Goal: Transaction & Acquisition: Purchase product/service

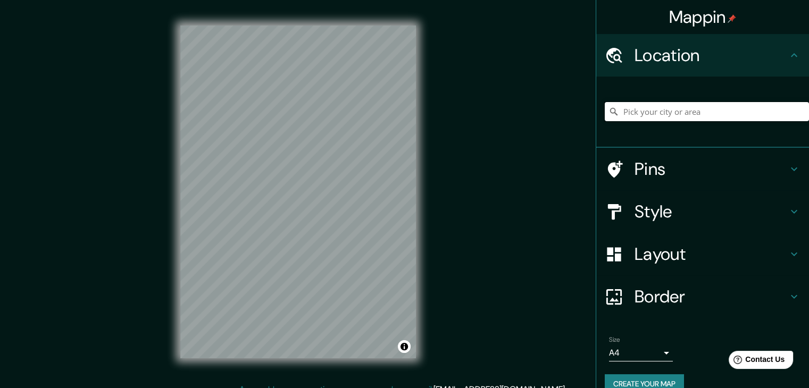
click at [635, 110] on input "Pick your city or area" at bounding box center [706, 111] width 204 height 19
paste input "San Pedro Alpuyeca, 42824 El Llano, Hgo"
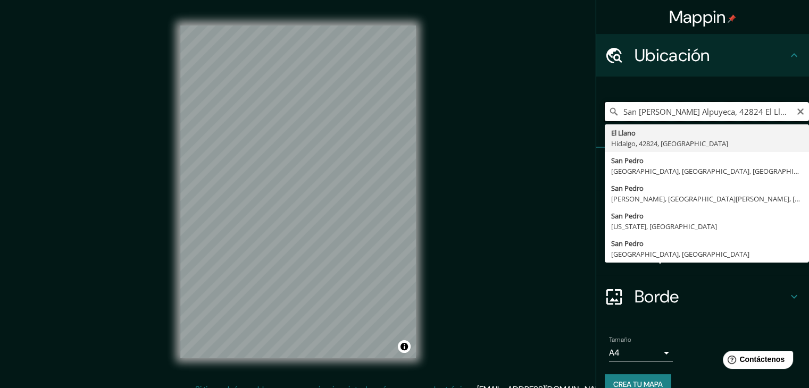
type input "El Llano, Hidalgo, 42824, México"
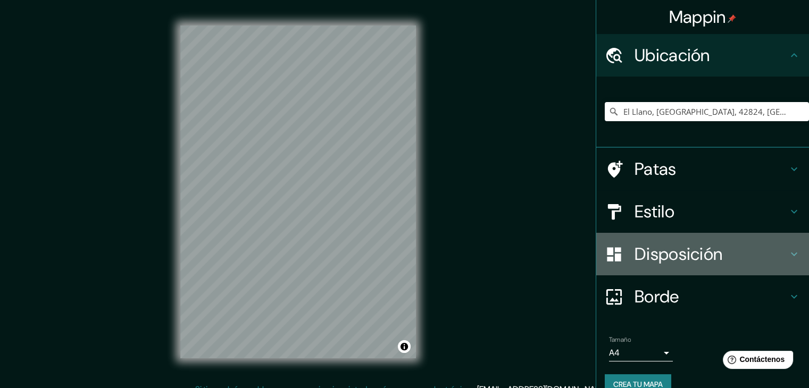
click at [745, 256] on h4 "Disposición" at bounding box center [710, 253] width 153 height 21
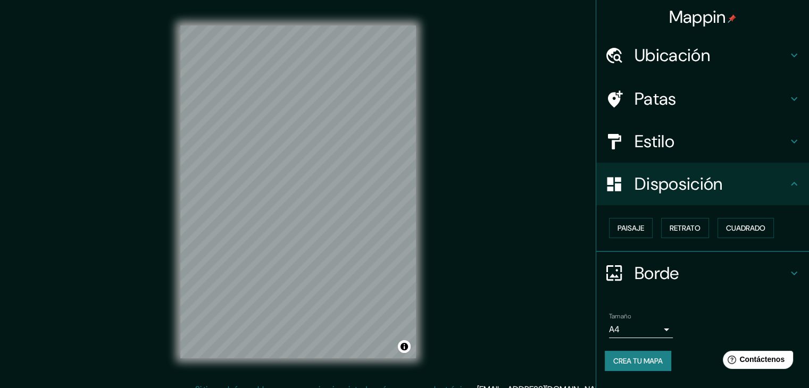
click at [746, 186] on h4 "Disposición" at bounding box center [710, 183] width 153 height 21
click at [750, 140] on h4 "Estilo" at bounding box center [710, 141] width 153 height 21
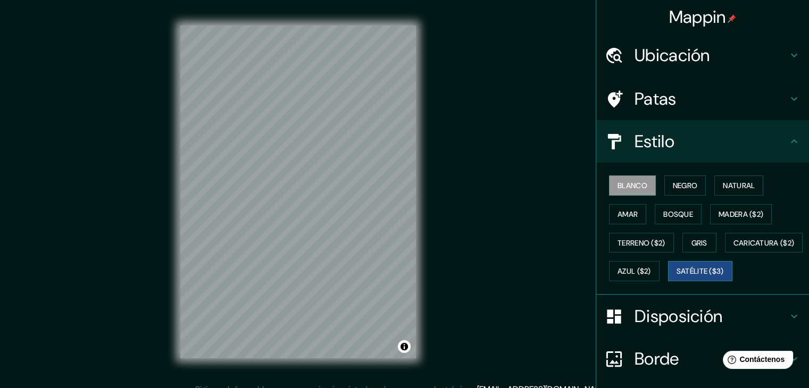
click at [676, 276] on font "Satélite ($3)" at bounding box center [699, 272] width 47 height 10
click at [625, 188] on font "Blanco" at bounding box center [632, 186] width 30 height 10
click at [668, 175] on button "Negro" at bounding box center [685, 185] width 42 height 20
click at [609, 180] on button "Blanco" at bounding box center [632, 185] width 47 height 20
click at [734, 184] on font "Natural" at bounding box center [738, 186] width 32 height 10
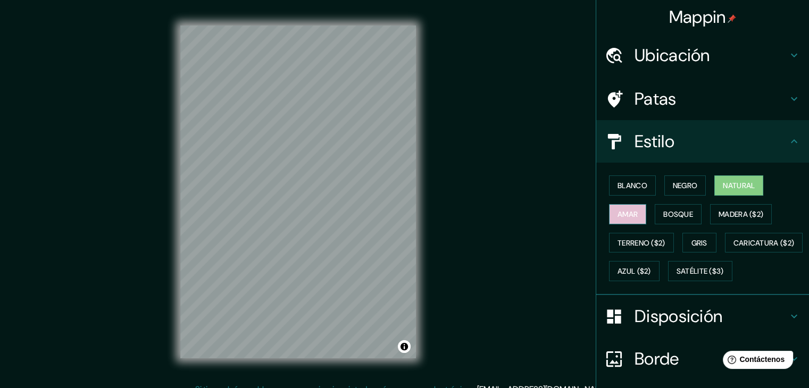
click at [625, 214] on font "Amar" at bounding box center [627, 214] width 20 height 10
click at [654, 213] on button "Bosque" at bounding box center [677, 214] width 47 height 20
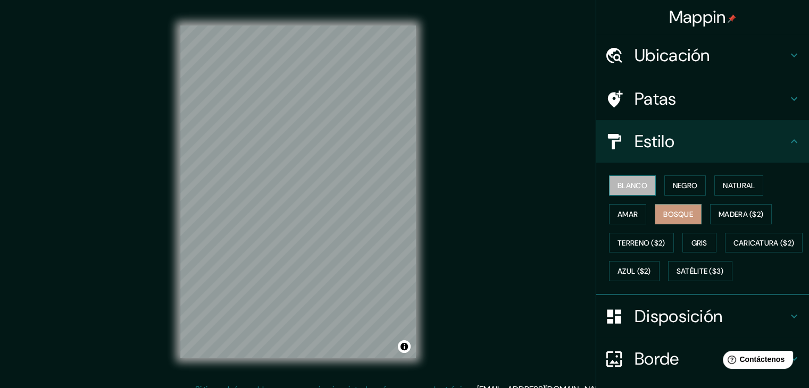
click at [621, 179] on font "Blanco" at bounding box center [632, 186] width 30 height 14
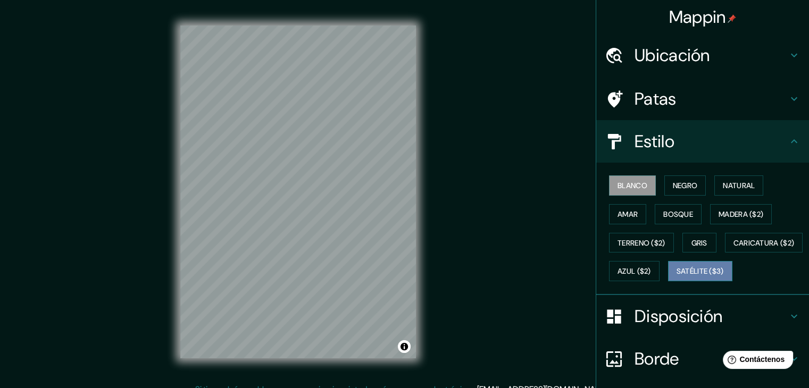
click at [676, 276] on font "Satélite ($3)" at bounding box center [699, 272] width 47 height 10
click at [632, 183] on font "Blanco" at bounding box center [632, 186] width 30 height 10
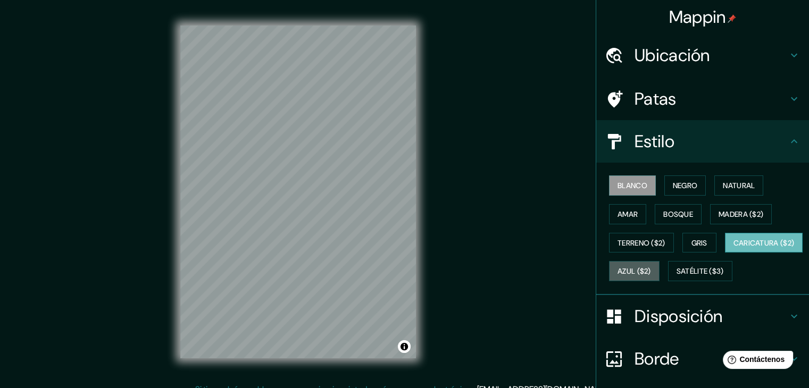
drag, startPoint x: 706, startPoint y: 267, endPoint x: 660, endPoint y: 268, distance: 46.3
click at [651, 268] on font "Azul ($2)" at bounding box center [633, 272] width 33 height 10
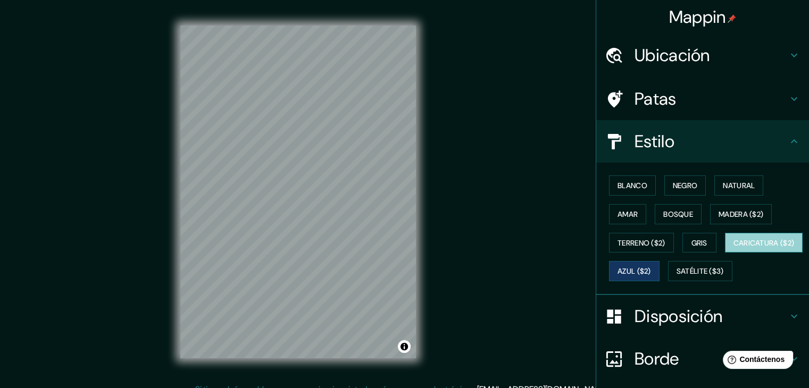
click at [733, 248] on font "Caricatura ($2)" at bounding box center [763, 243] width 61 height 10
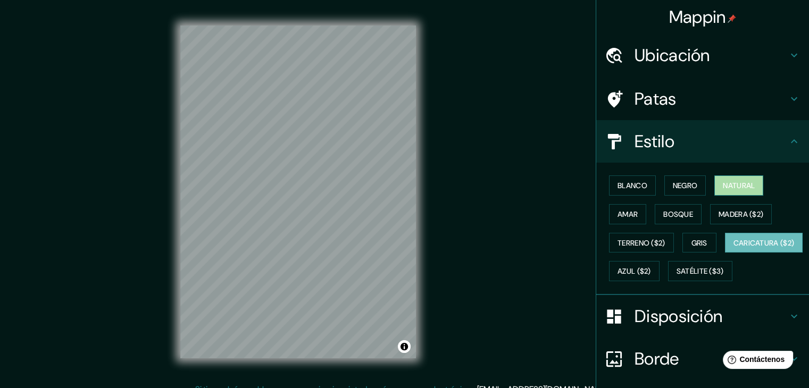
click at [730, 184] on font "Natural" at bounding box center [738, 186] width 32 height 10
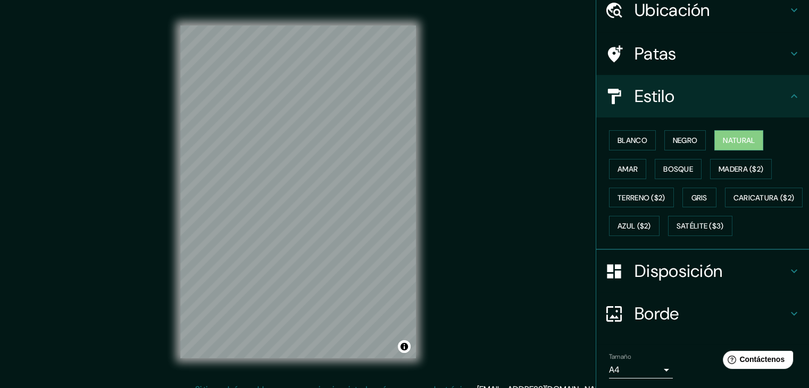
scroll to position [107, 0]
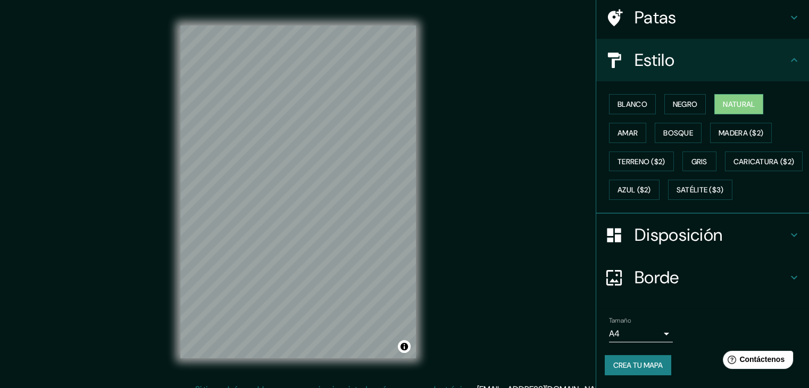
click at [613, 357] on button "Crea tu mapa" at bounding box center [637, 365] width 66 height 20
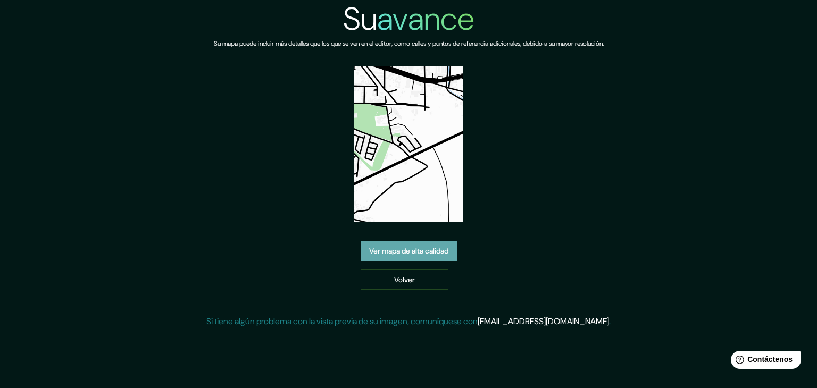
click at [386, 246] on font "Ver mapa de alta calidad" at bounding box center [408, 251] width 79 height 10
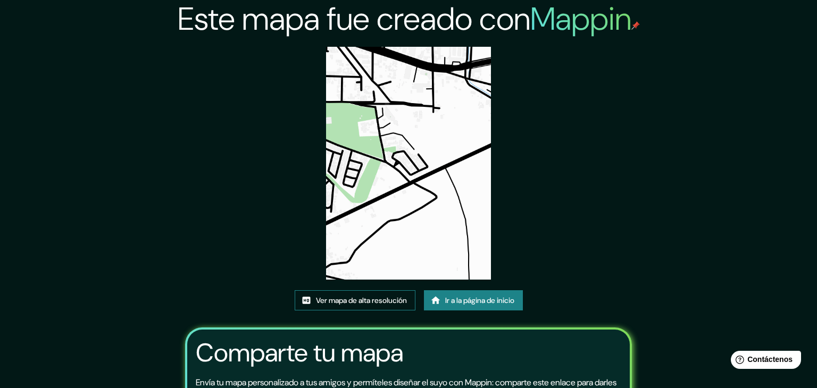
click at [365, 296] on font "Ver mapa de alta resolución" at bounding box center [361, 301] width 91 height 10
